Goal: Information Seeking & Learning: Learn about a topic

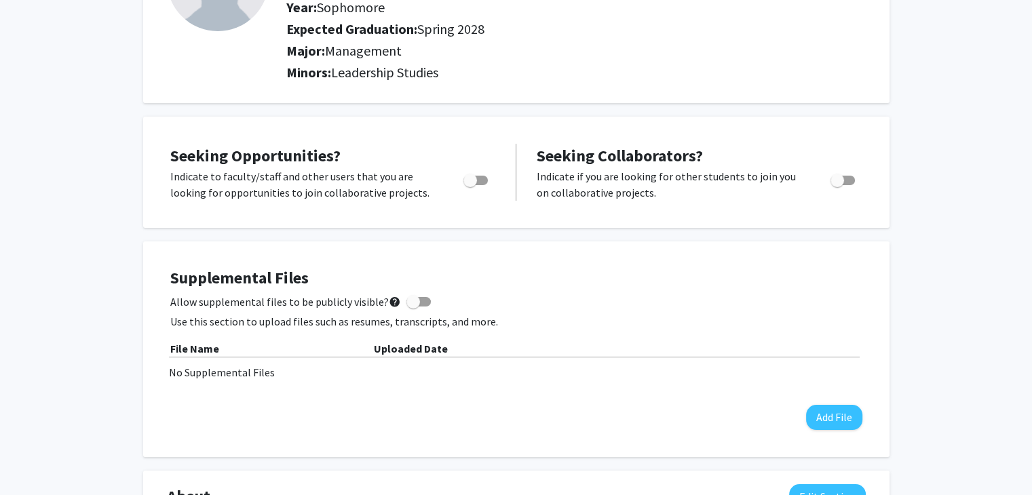
scroll to position [176, 0]
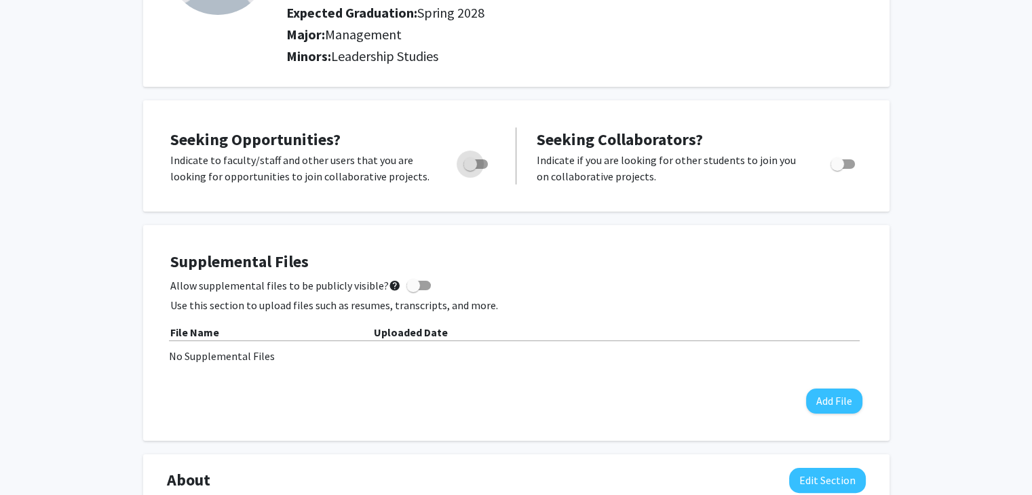
click at [477, 163] on span "Toggle" at bounding box center [475, 163] width 24 height 9
click at [470, 169] on input "Are you actively seeking opportunities?" at bounding box center [469, 169] width 1 height 1
checkbox input "true"
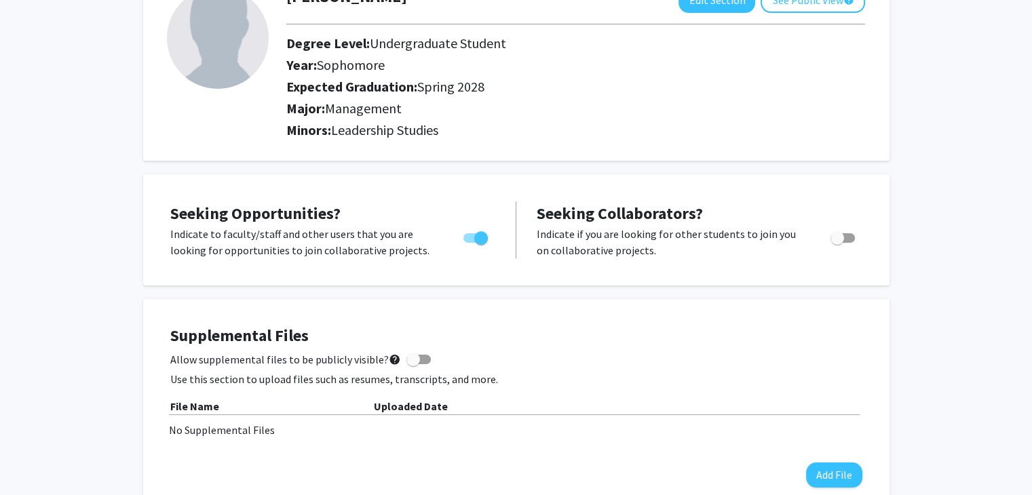
scroll to position [0, 0]
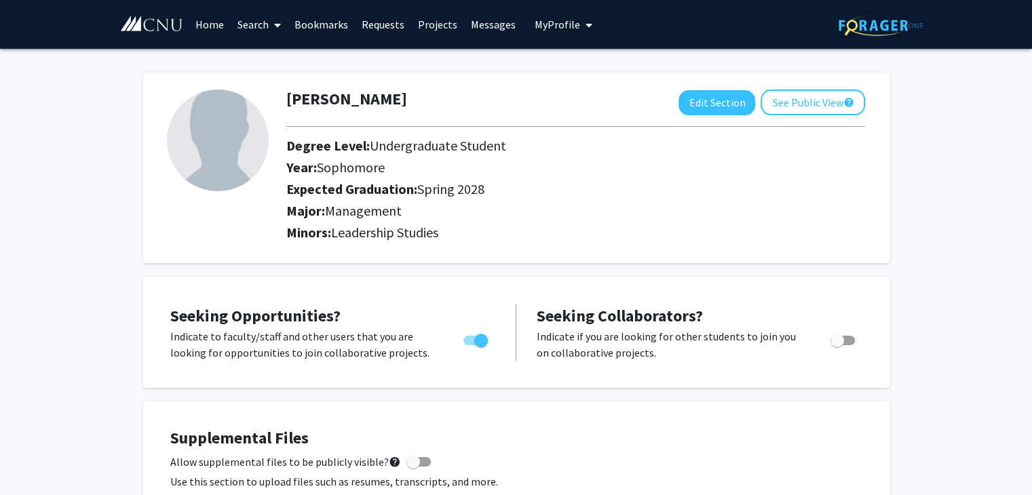
click at [257, 26] on link "Search" at bounding box center [259, 24] width 57 height 47
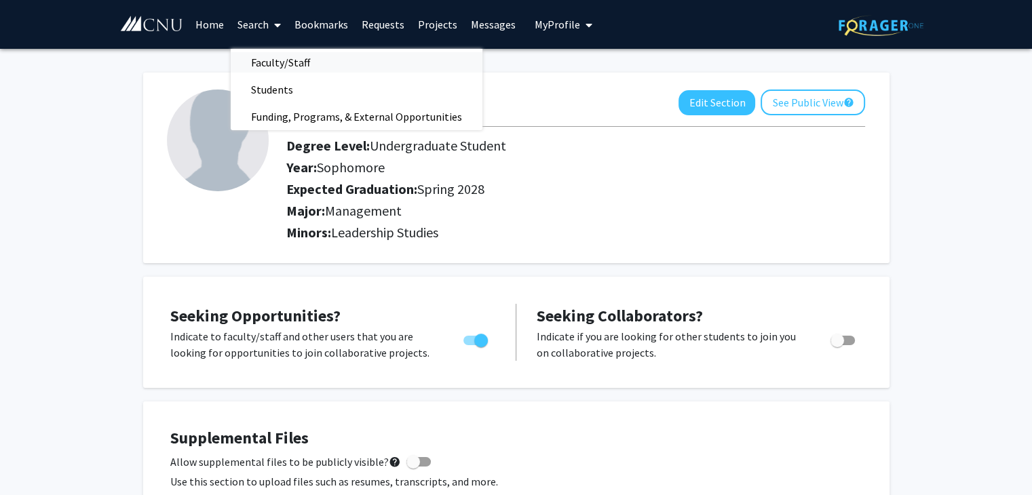
click at [285, 60] on span "Faculty/Staff" at bounding box center [281, 62] width 100 height 27
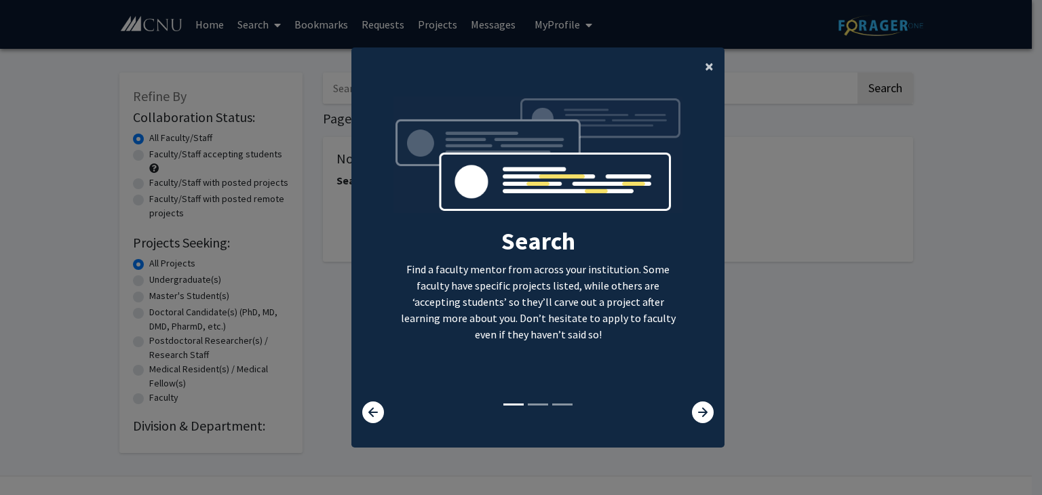
click at [705, 64] on span "×" at bounding box center [709, 66] width 9 height 21
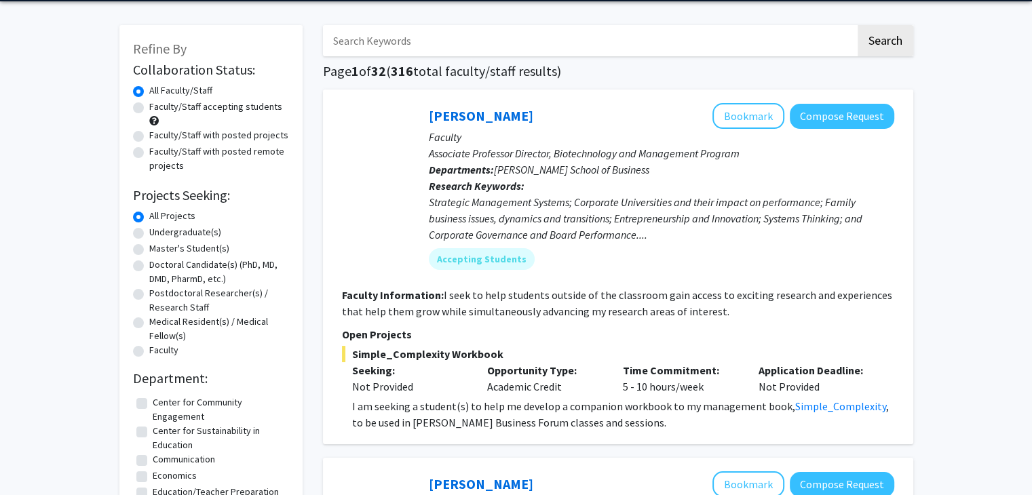
scroll to position [49, 0]
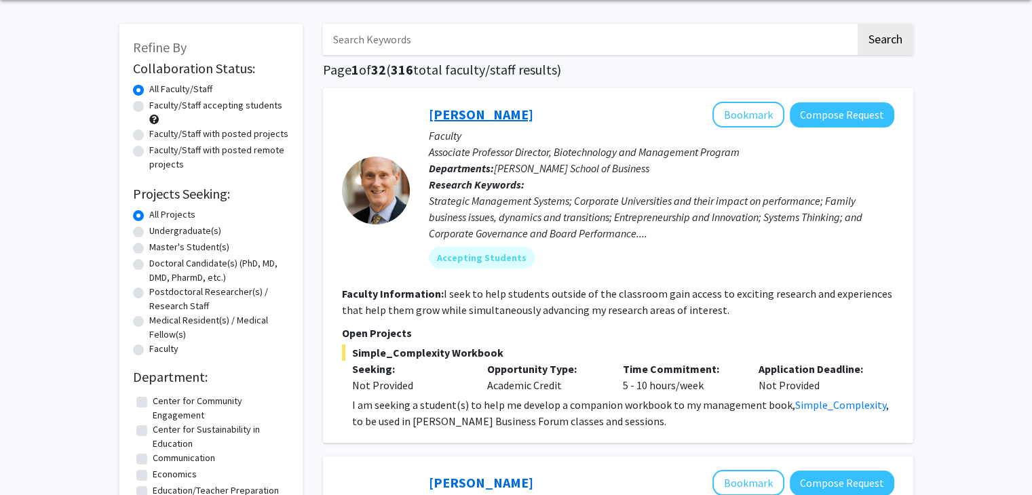
click at [510, 109] on link "[PERSON_NAME]" at bounding box center [481, 114] width 104 height 17
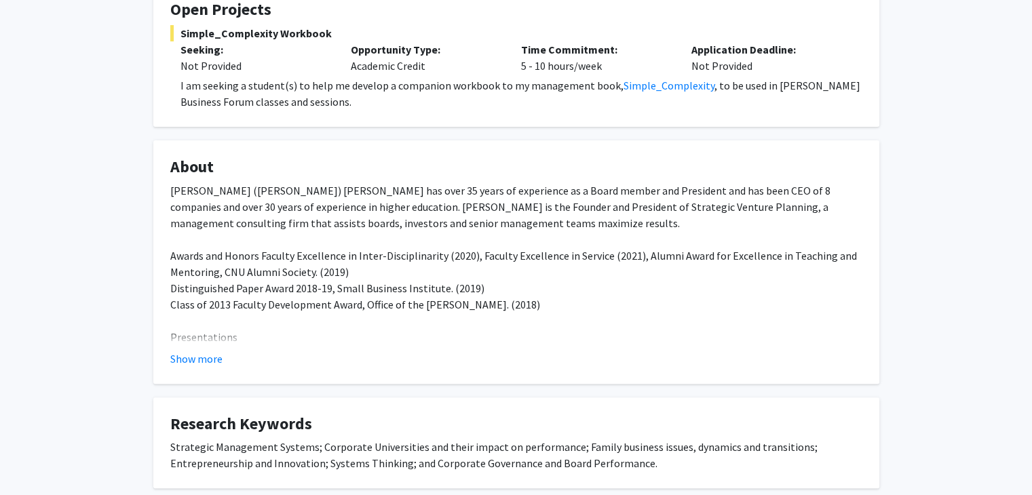
scroll to position [309, 0]
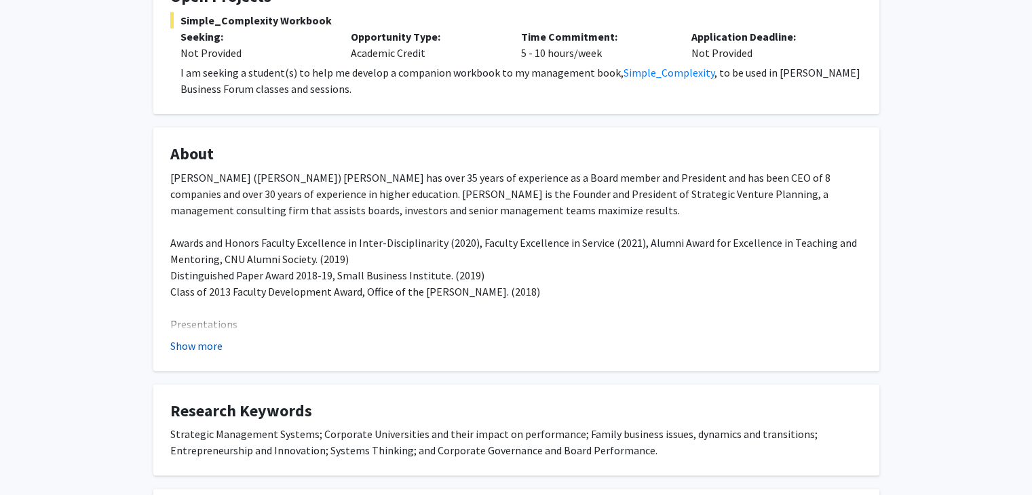
click at [208, 338] on button "Show more" at bounding box center [196, 346] width 52 height 16
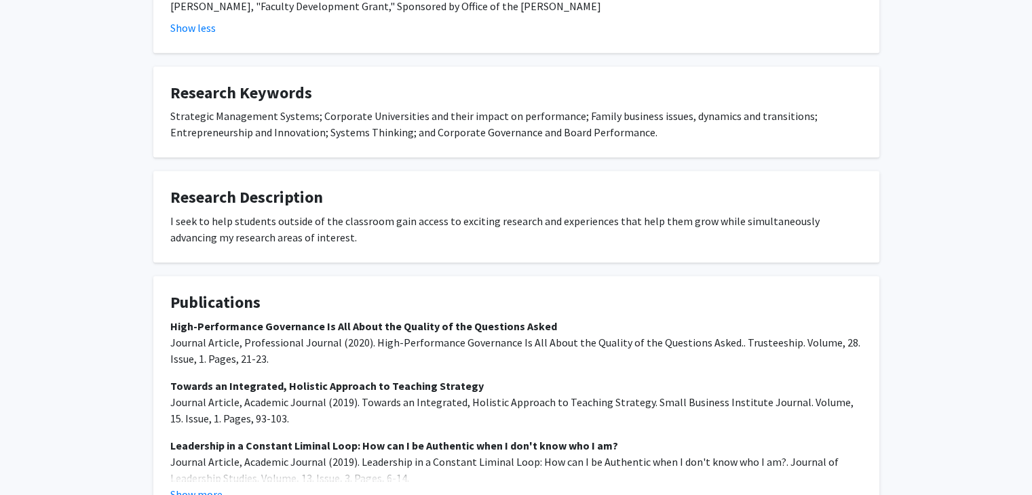
scroll to position [849, 0]
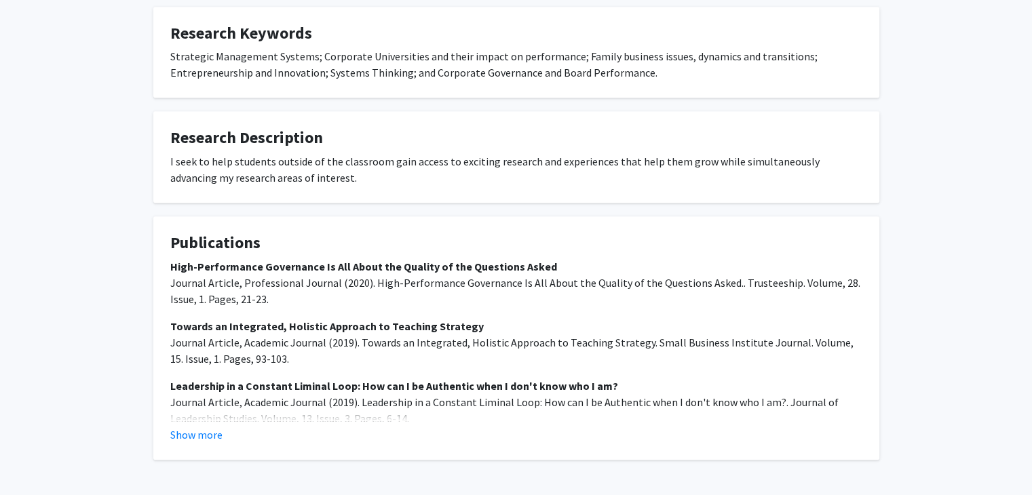
click at [217, 372] on fg-read-more "High-Performance Governance Is All About the Quality of the Questions Asked Jou…" at bounding box center [516, 350] width 692 height 184
click at [218, 427] on button "Show more" at bounding box center [196, 435] width 52 height 16
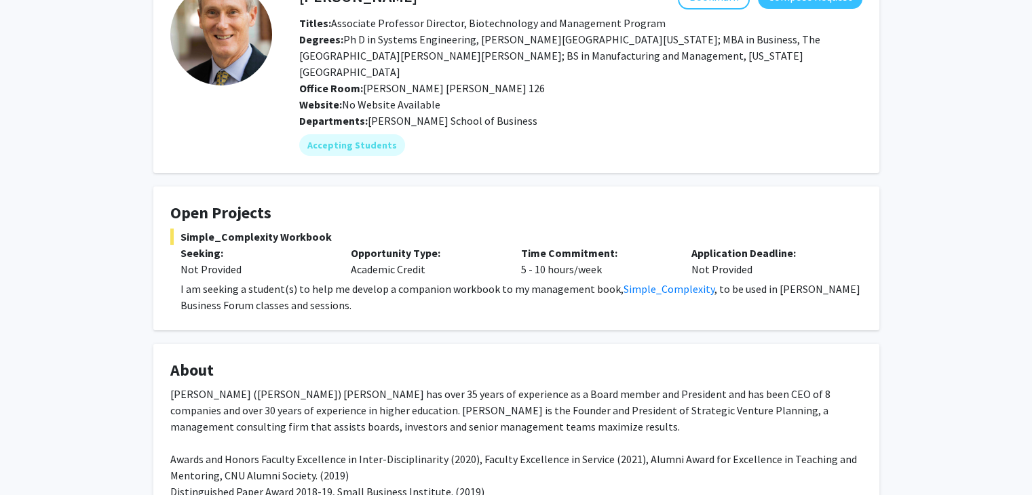
scroll to position [0, 0]
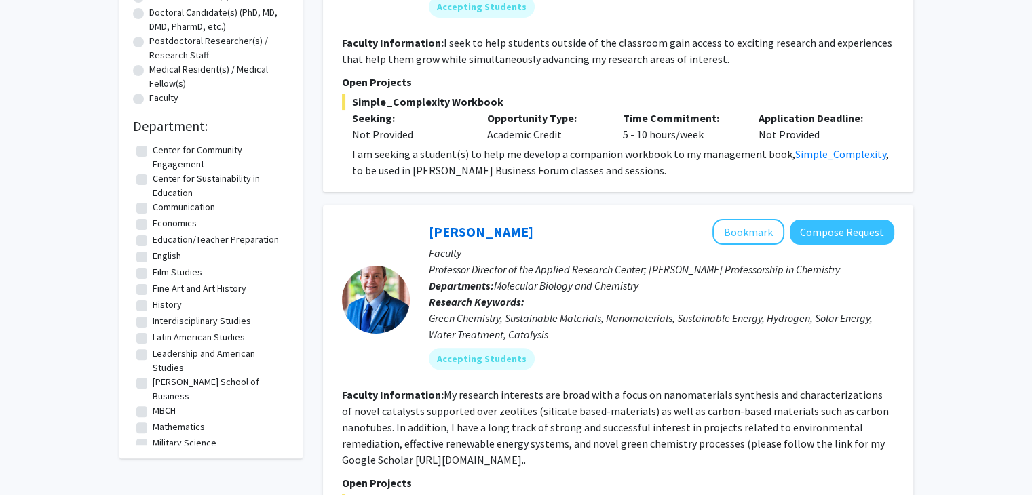
click at [195, 163] on label "Center for Community Engagement" at bounding box center [219, 157] width 133 height 28
click at [161, 152] on input "Center for Community Engagement" at bounding box center [157, 147] width 9 height 9
checkbox input "true"
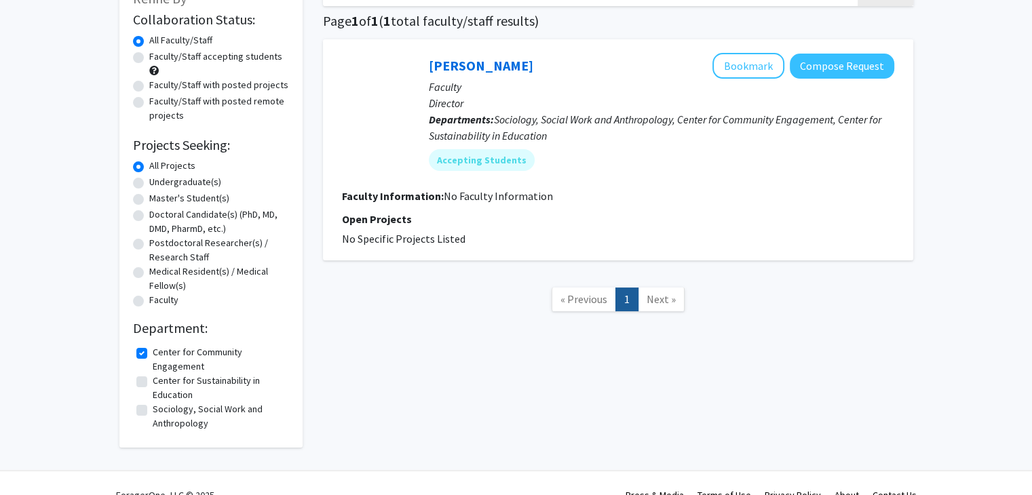
scroll to position [106, 0]
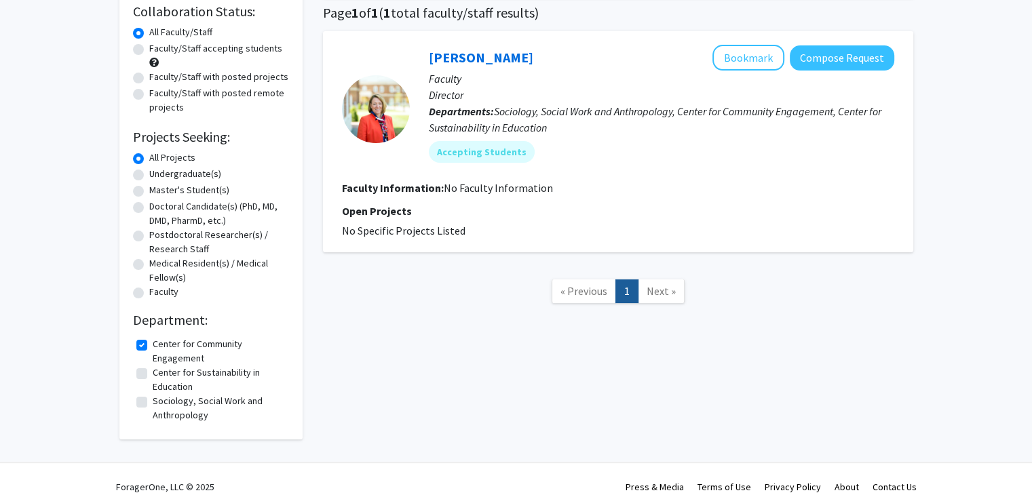
click at [170, 353] on label "Center for Community Engagement" at bounding box center [219, 351] width 133 height 28
click at [161, 346] on input "Center for Community Engagement" at bounding box center [157, 341] width 9 height 9
checkbox input "false"
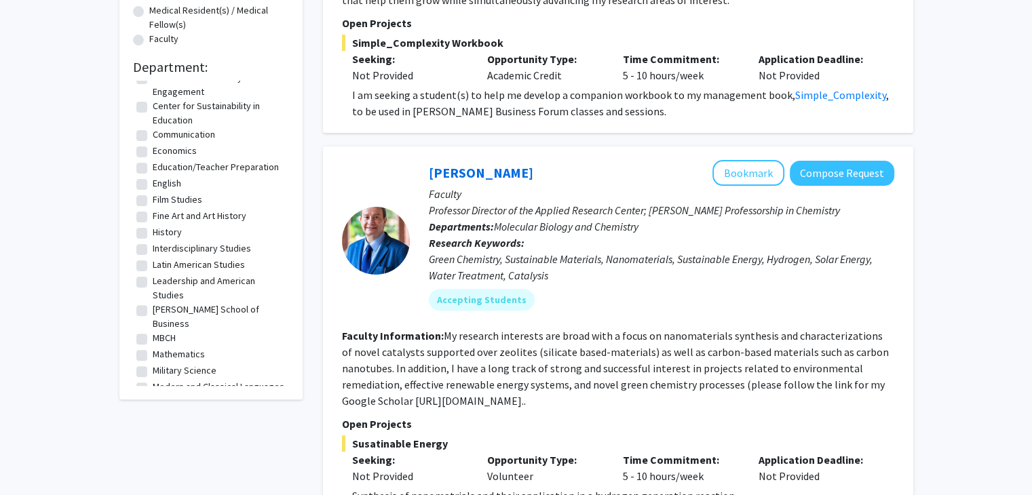
scroll to position [14, 0]
click at [225, 308] on label "[PERSON_NAME] School of Business" at bounding box center [219, 316] width 133 height 28
click at [161, 308] on input "[PERSON_NAME] School of Business" at bounding box center [157, 306] width 9 height 9
checkbox input "true"
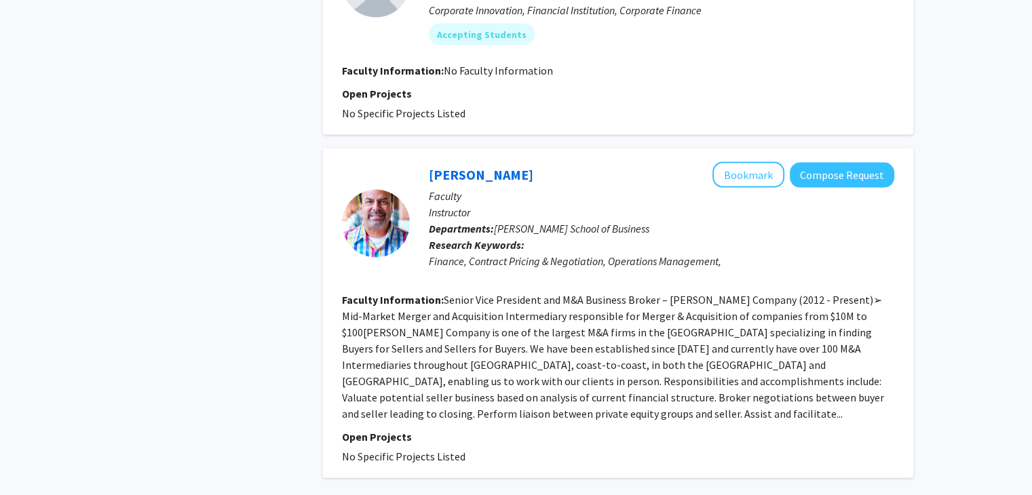
scroll to position [2821, 0]
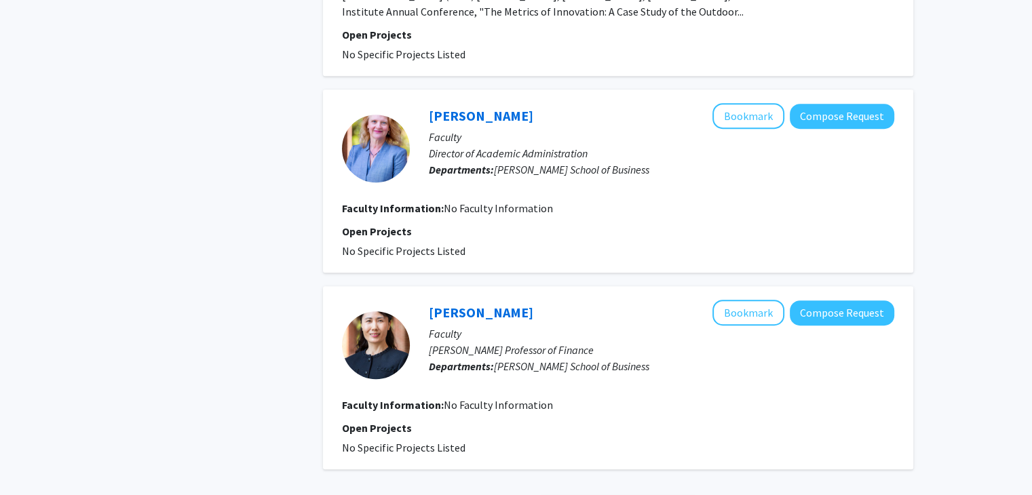
scroll to position [922, 0]
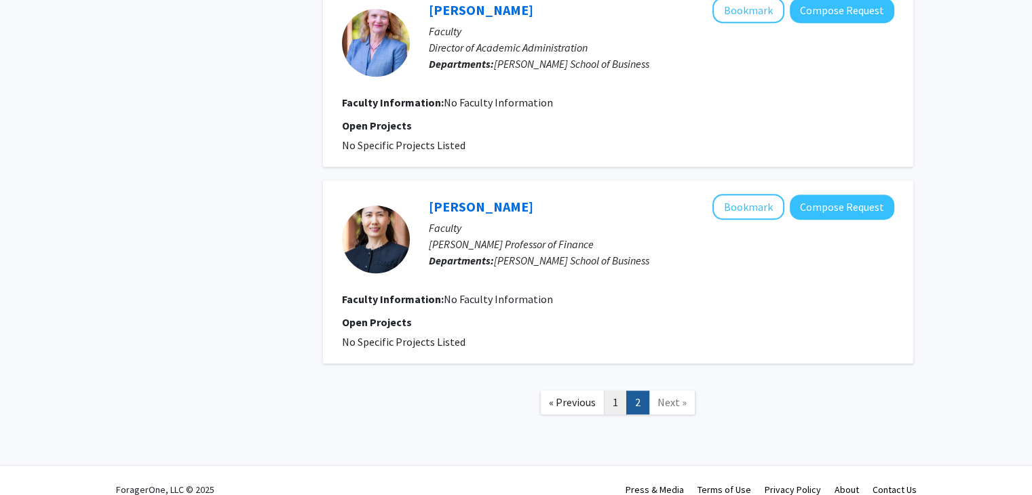
click at [624, 391] on link "1" at bounding box center [615, 403] width 23 height 24
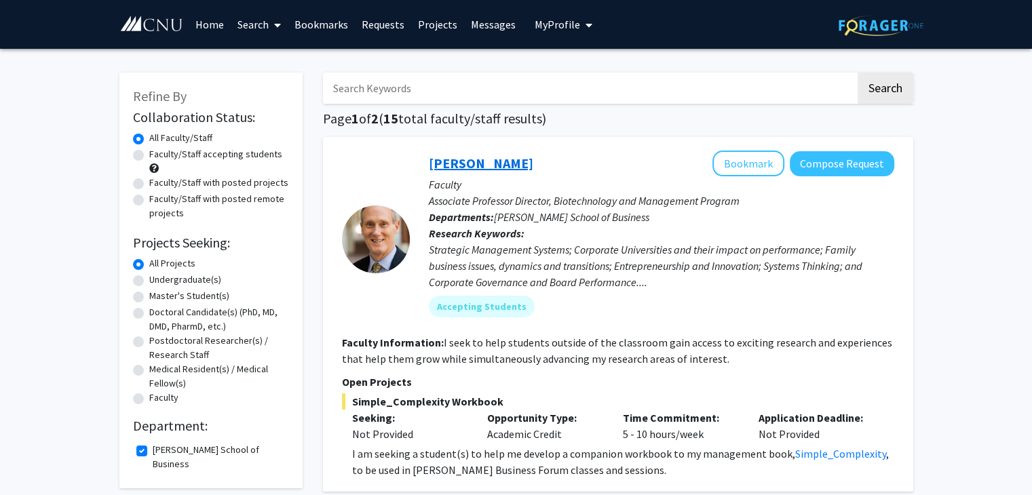
click at [481, 161] on link "[PERSON_NAME]" at bounding box center [481, 163] width 104 height 17
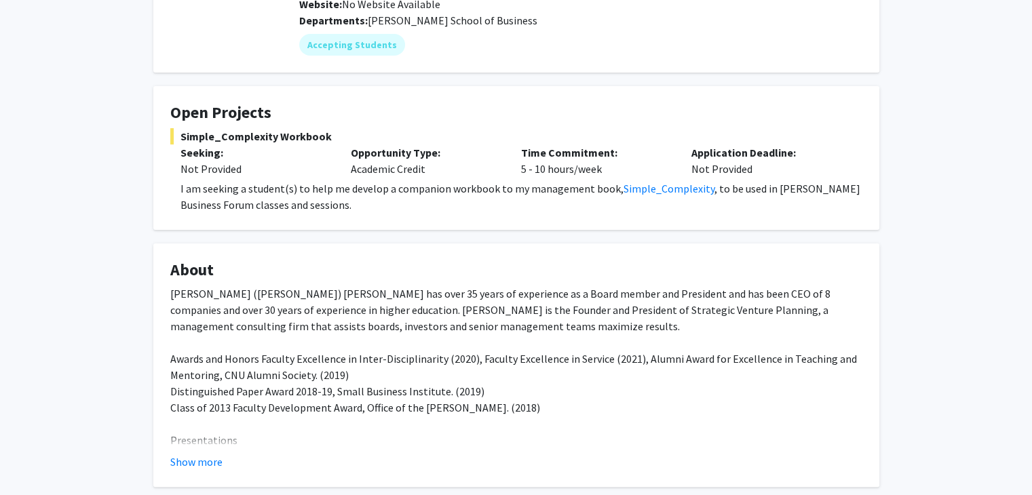
scroll to position [193, 0]
drag, startPoint x: 664, startPoint y: 277, endPoint x: 756, endPoint y: 272, distance: 91.7
click at [756, 286] on div "[PERSON_NAME] ([PERSON_NAME]) [PERSON_NAME] has over 35 years of experience as …" at bounding box center [516, 449] width 692 height 326
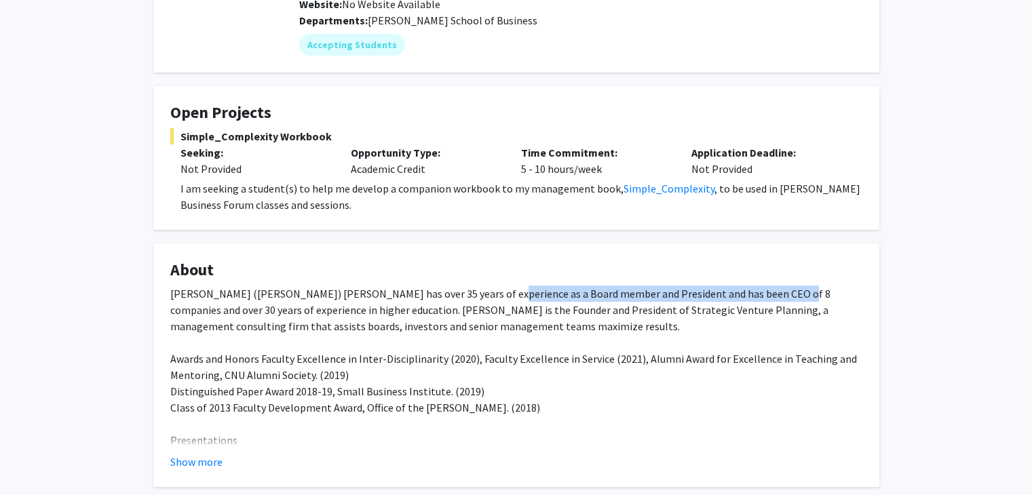
drag, startPoint x: 465, startPoint y: 274, endPoint x: 753, endPoint y: 275, distance: 288.2
click at [753, 286] on div "[PERSON_NAME] ([PERSON_NAME]) [PERSON_NAME] has over 35 years of experience as …" at bounding box center [516, 449] width 692 height 326
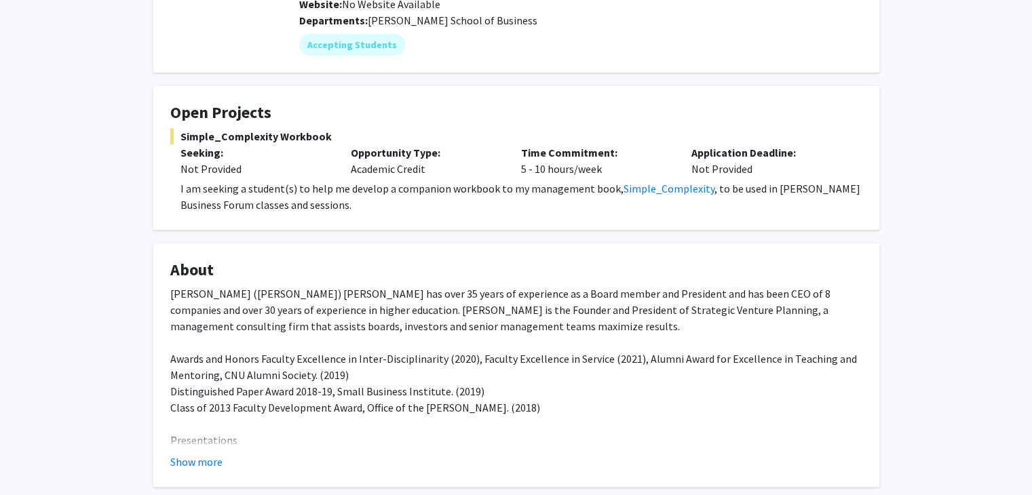
click at [881, 268] on div "[PERSON_NAME] Bookmark Compose Request Titles: Associate Professor Director, Bi…" at bounding box center [516, 409] width 746 height 1087
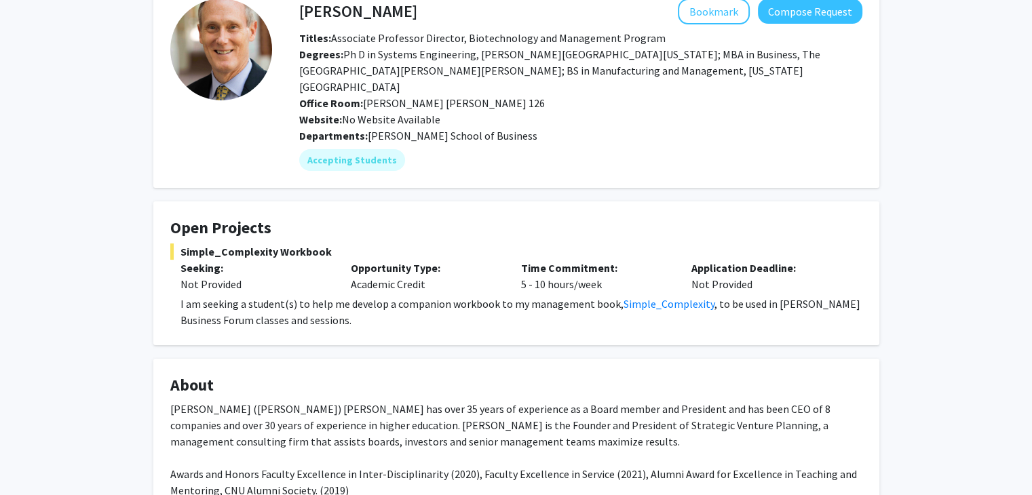
scroll to position [0, 0]
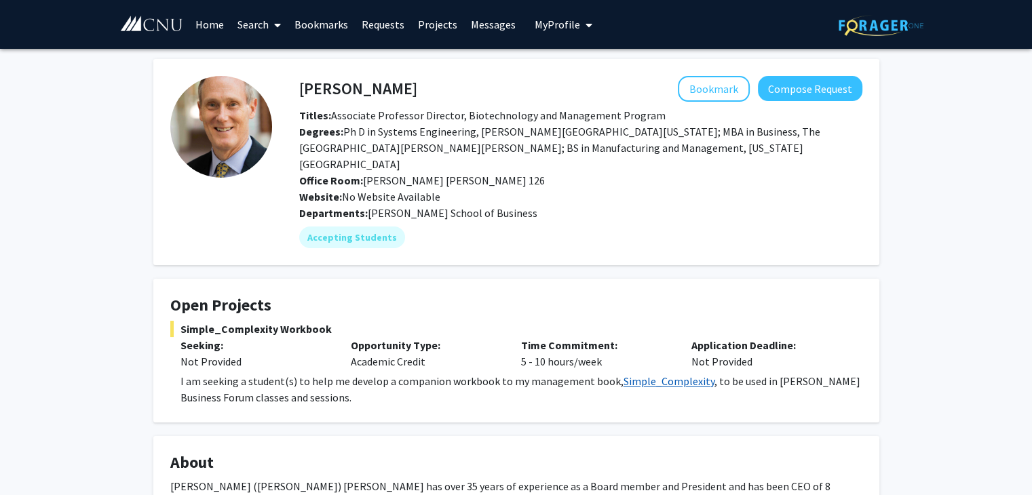
click at [648, 374] on link "Simple_Complexity" at bounding box center [668, 381] width 91 height 14
